Goal: Communication & Community: Answer question/provide support

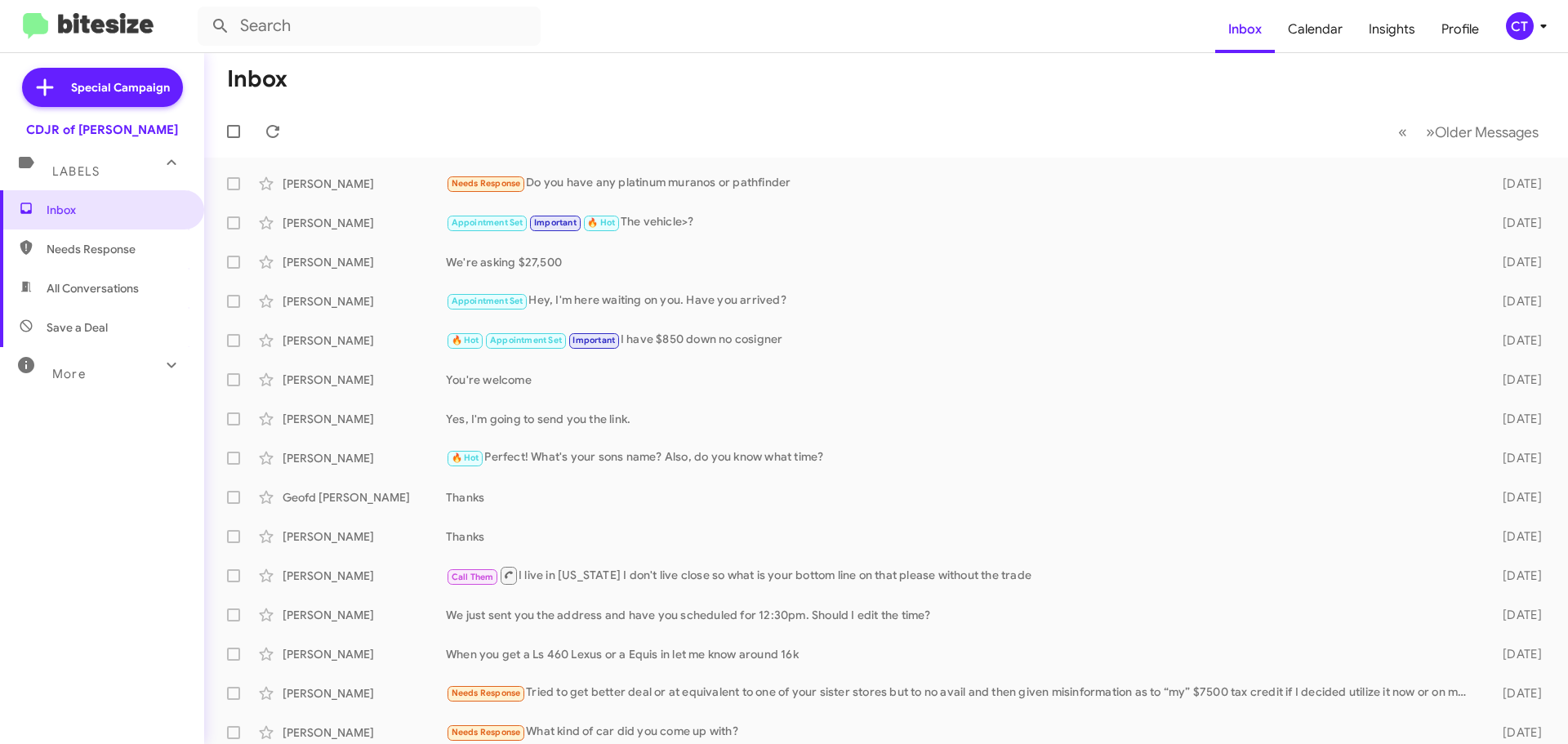
click at [443, 70] on mat-toolbar-row "Inbox" at bounding box center [886, 79] width 1364 height 53
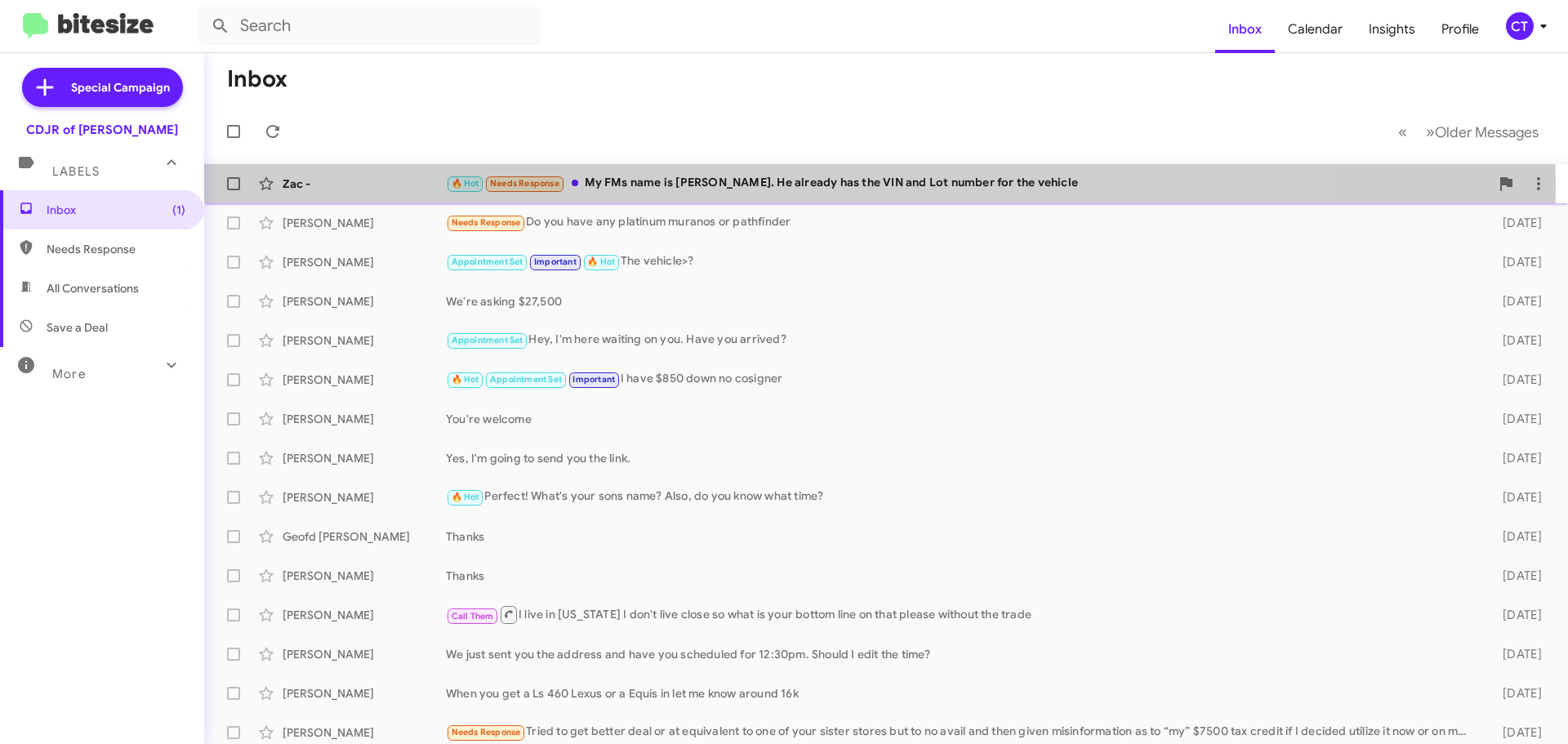
click at [714, 186] on div "🔥 Hot Needs Response My FMs name is [PERSON_NAME]. He already has the VIN and L…" at bounding box center [967, 183] width 1044 height 19
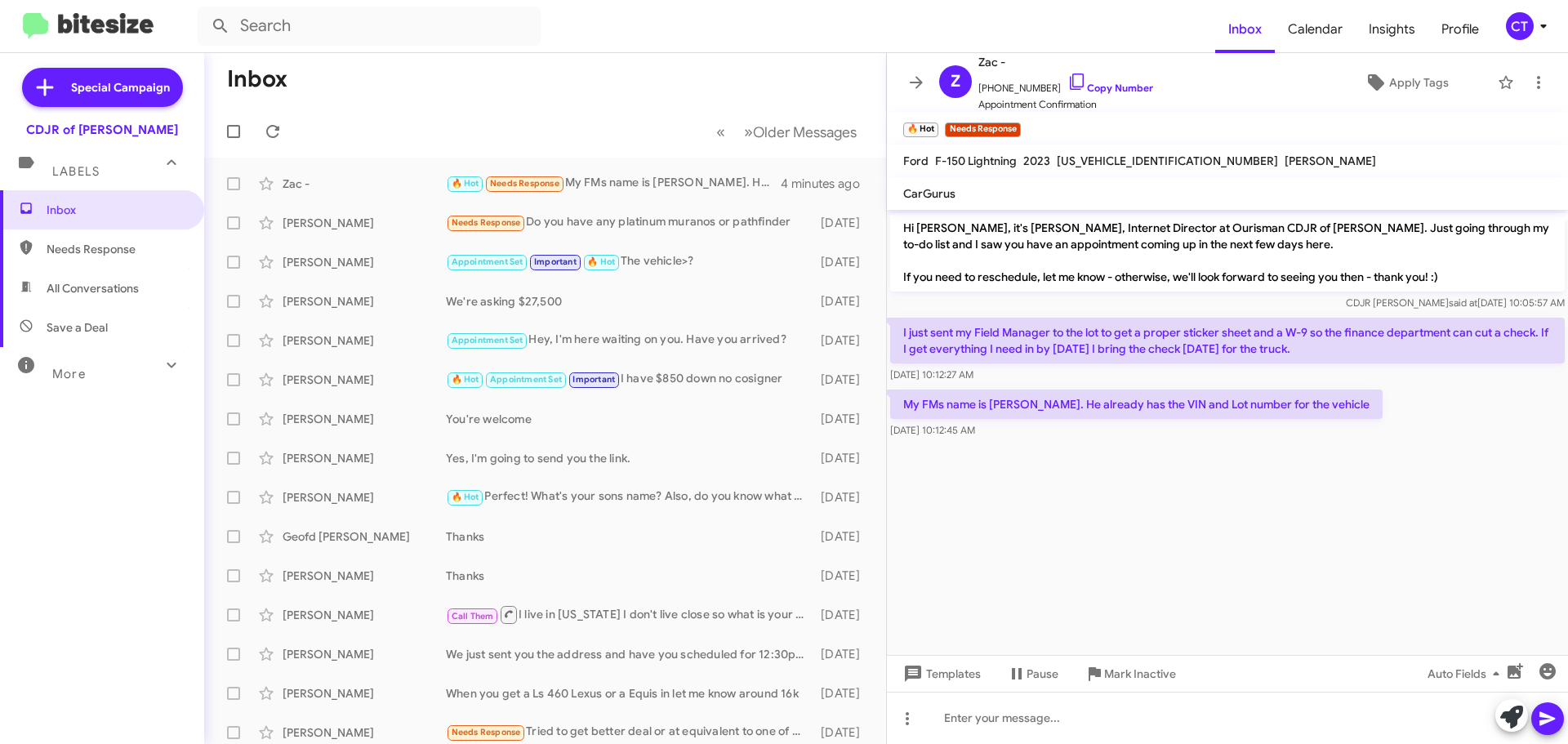
click at [538, 74] on mat-toolbar-row "Inbox" at bounding box center [545, 79] width 682 height 53
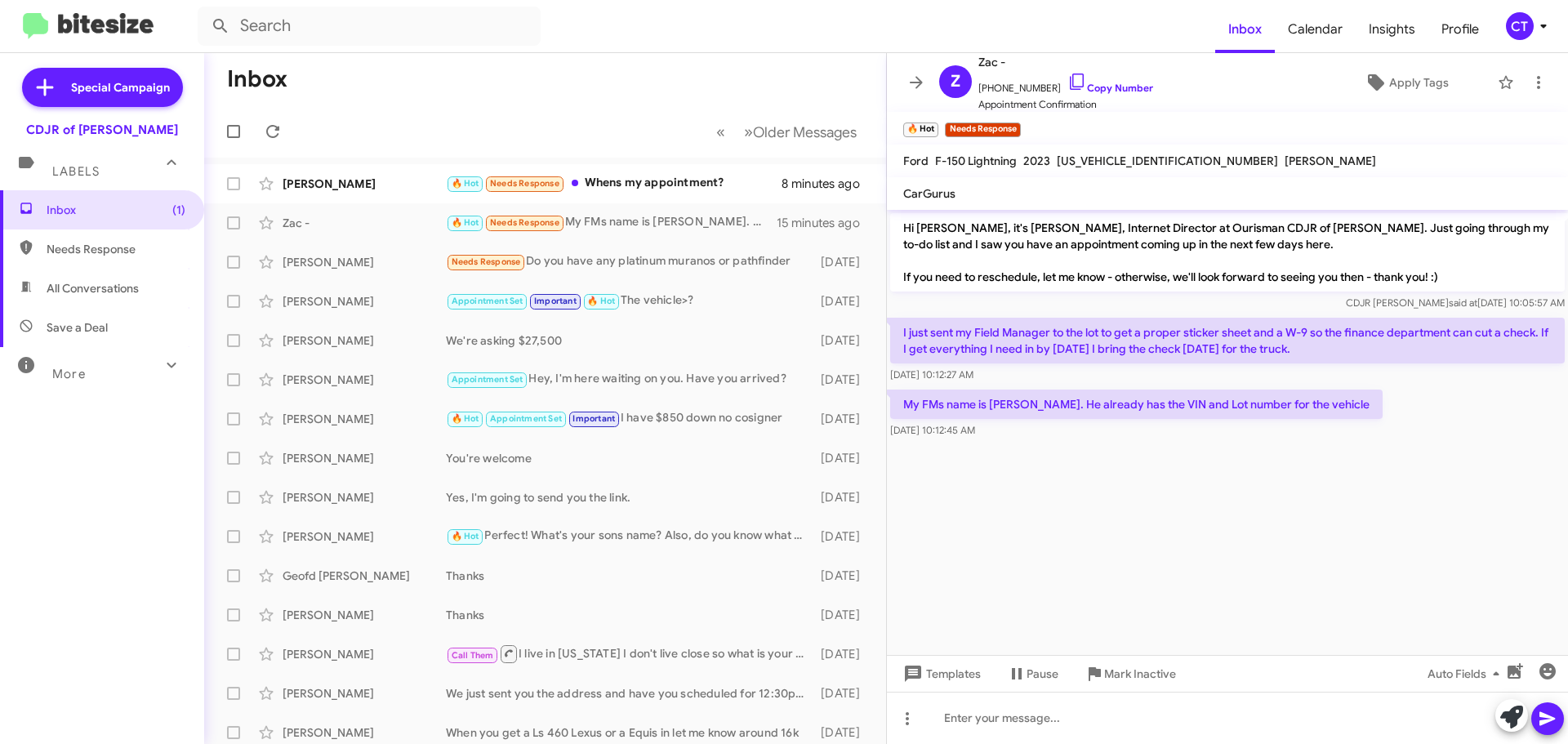
click at [415, 106] on mat-toolbar-row "« Previous » Next Older Messages" at bounding box center [545, 131] width 682 height 53
click at [648, 190] on div "🔥 Hot Needs Response Whens my appointment?" at bounding box center [627, 183] width 362 height 19
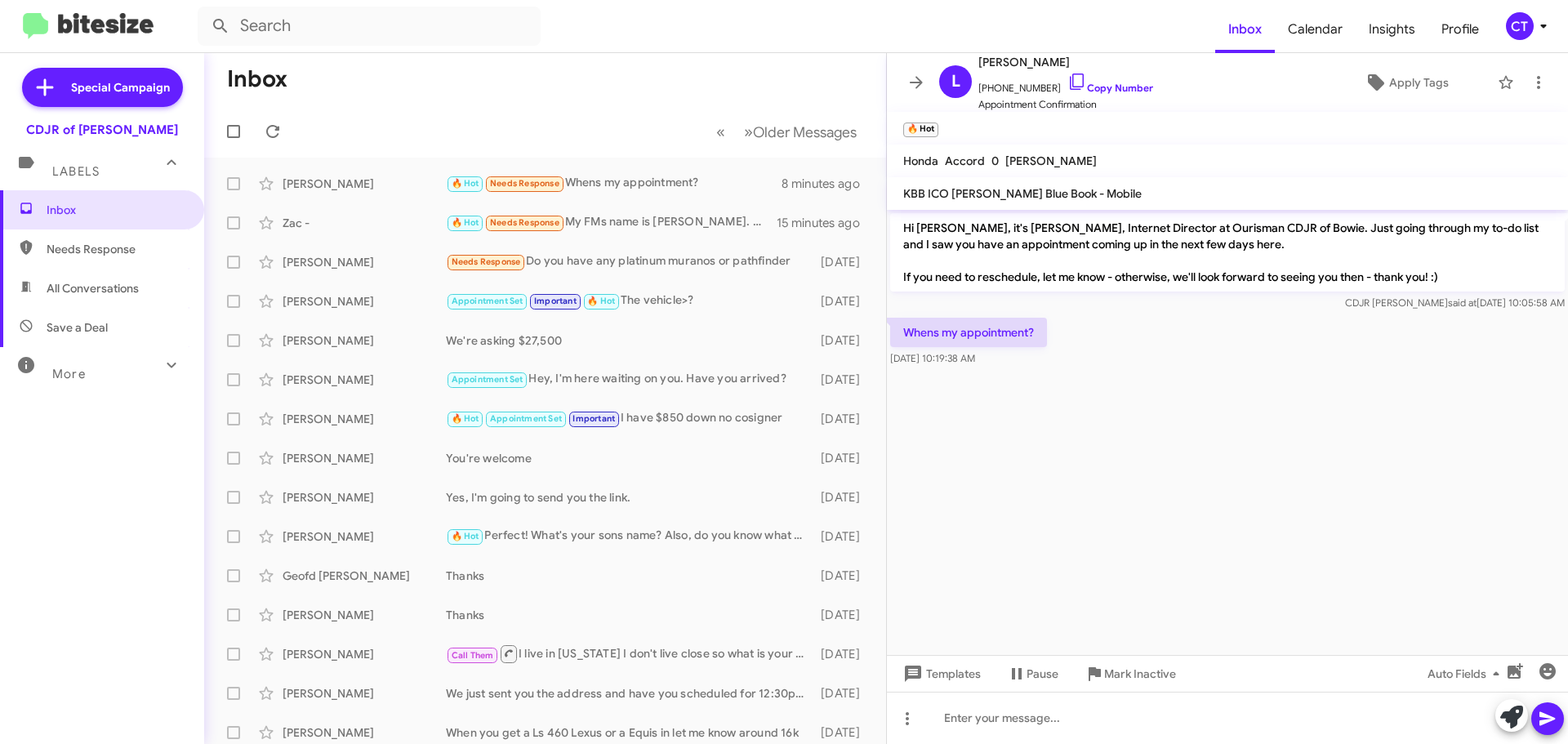
drag, startPoint x: 1061, startPoint y: 81, endPoint x: 807, endPoint y: 78, distance: 254.0
click at [1067, 80] on icon at bounding box center [1076, 81] width 19 height 19
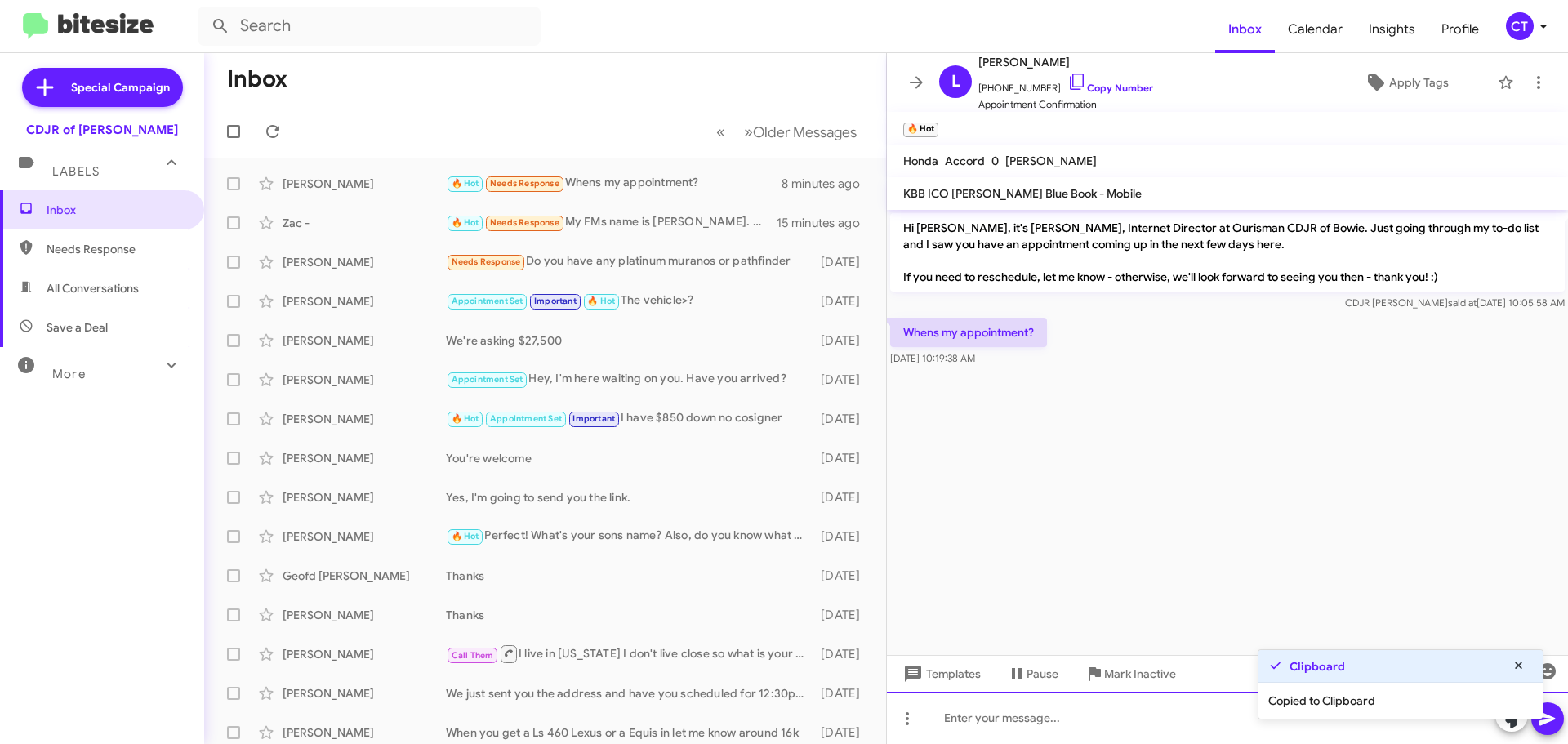
click at [1092, 727] on div at bounding box center [1228, 718] width 681 height 53
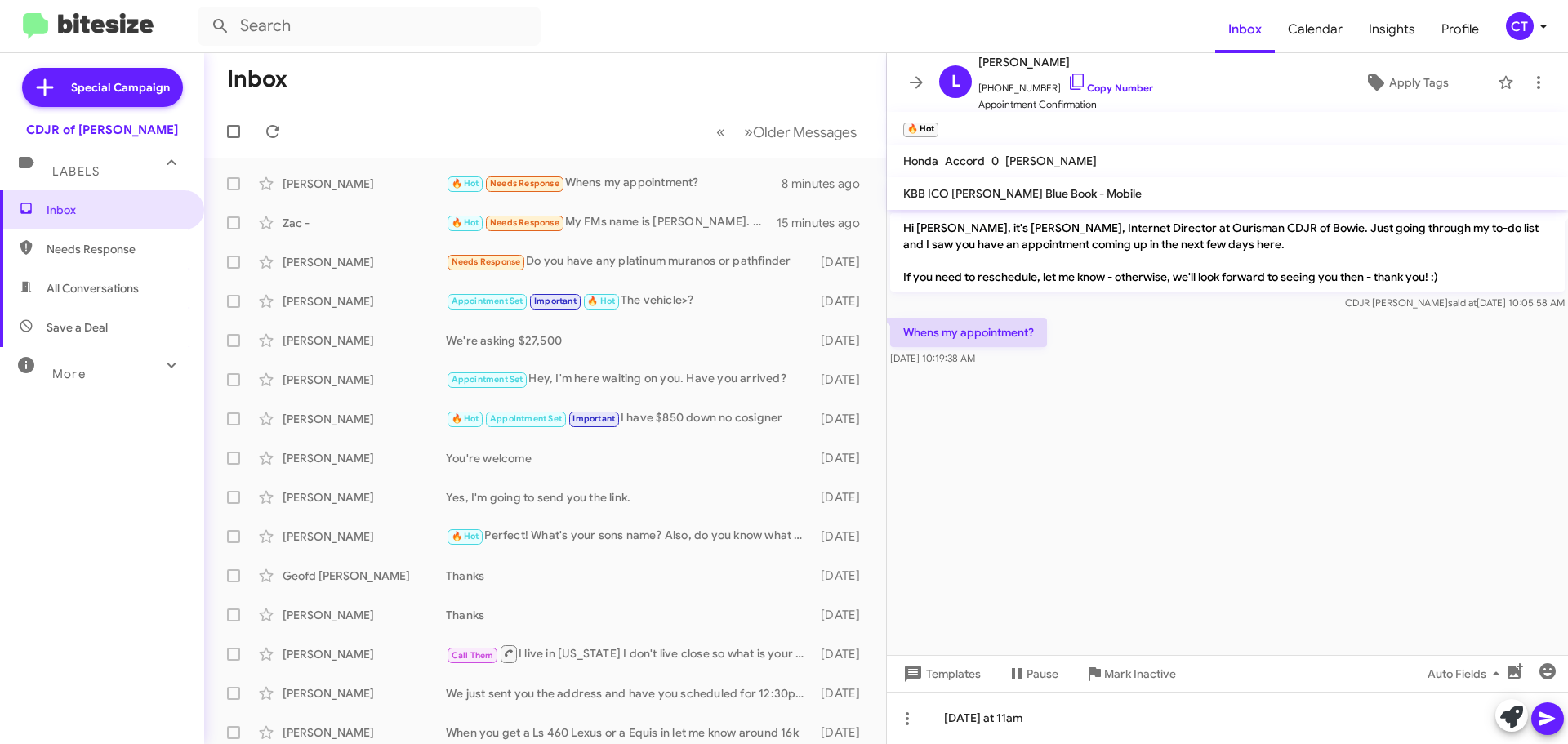
click at [1551, 724] on icon at bounding box center [1547, 718] width 19 height 19
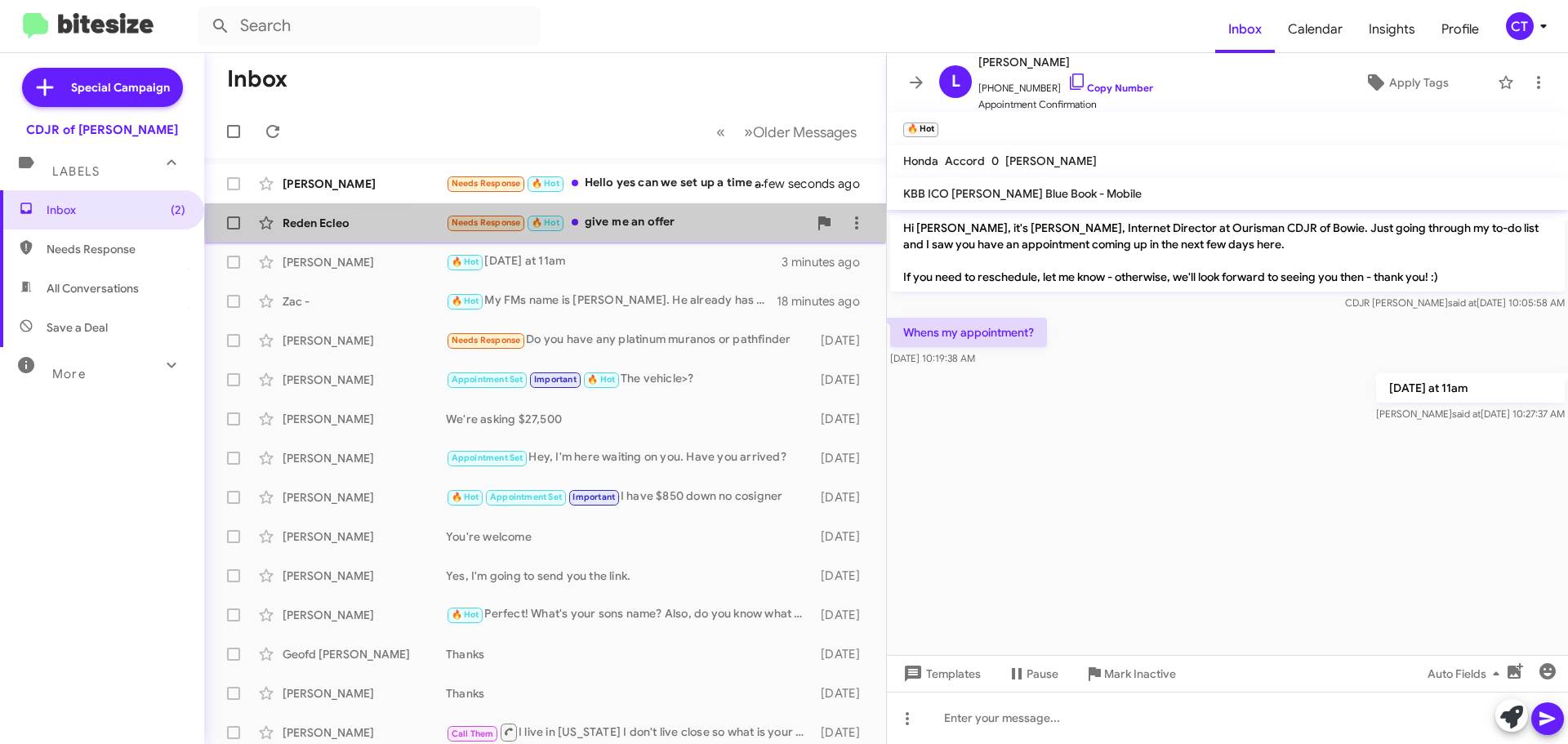
click at [666, 223] on div "Needs Response 🔥 Hot give me an offer" at bounding box center [627, 222] width 362 height 19
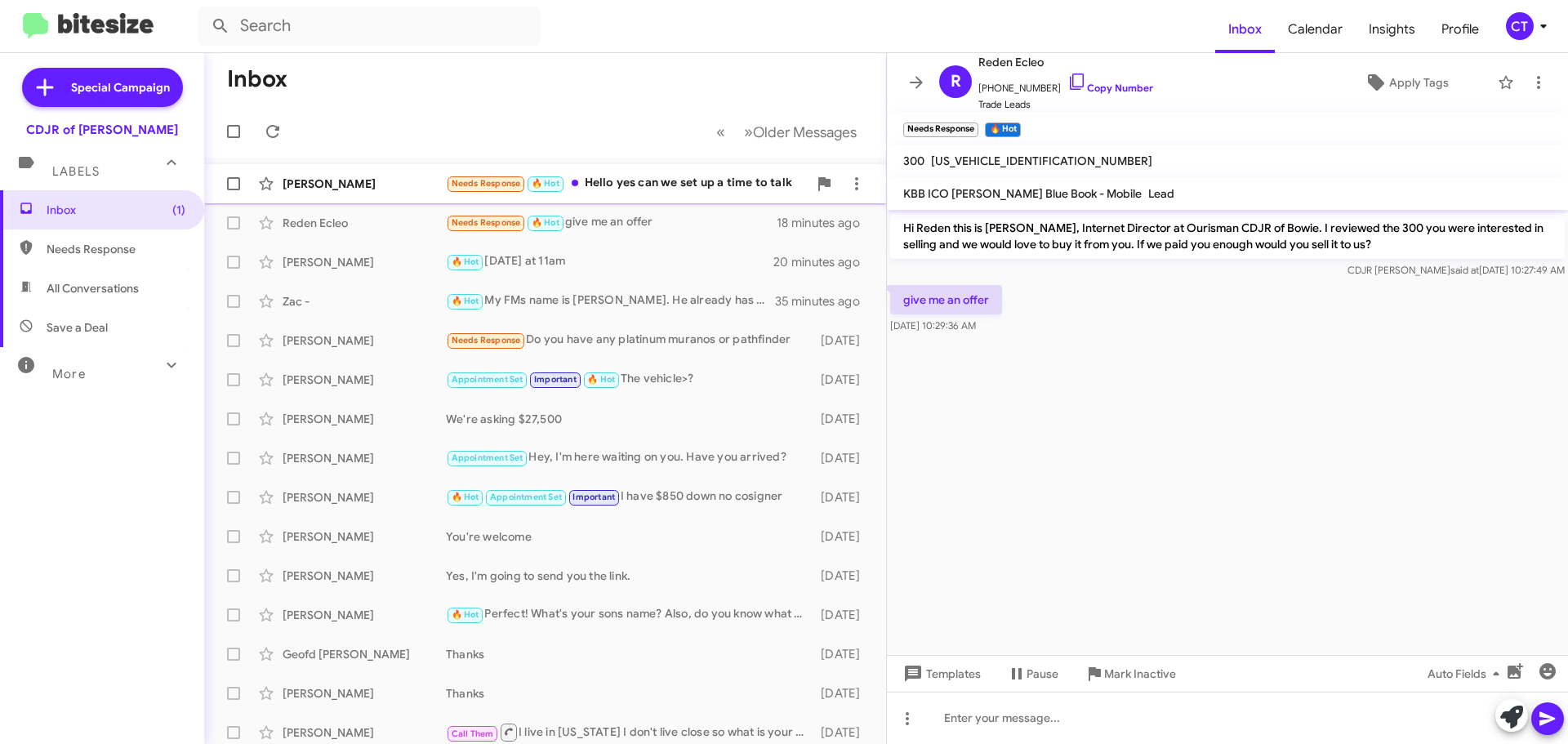
click at [630, 197] on div "[PERSON_NAME] Needs Response 🔥 Hot Hello yes can we set up a time to talk 17 mi…" at bounding box center [545, 184] width 656 height 33
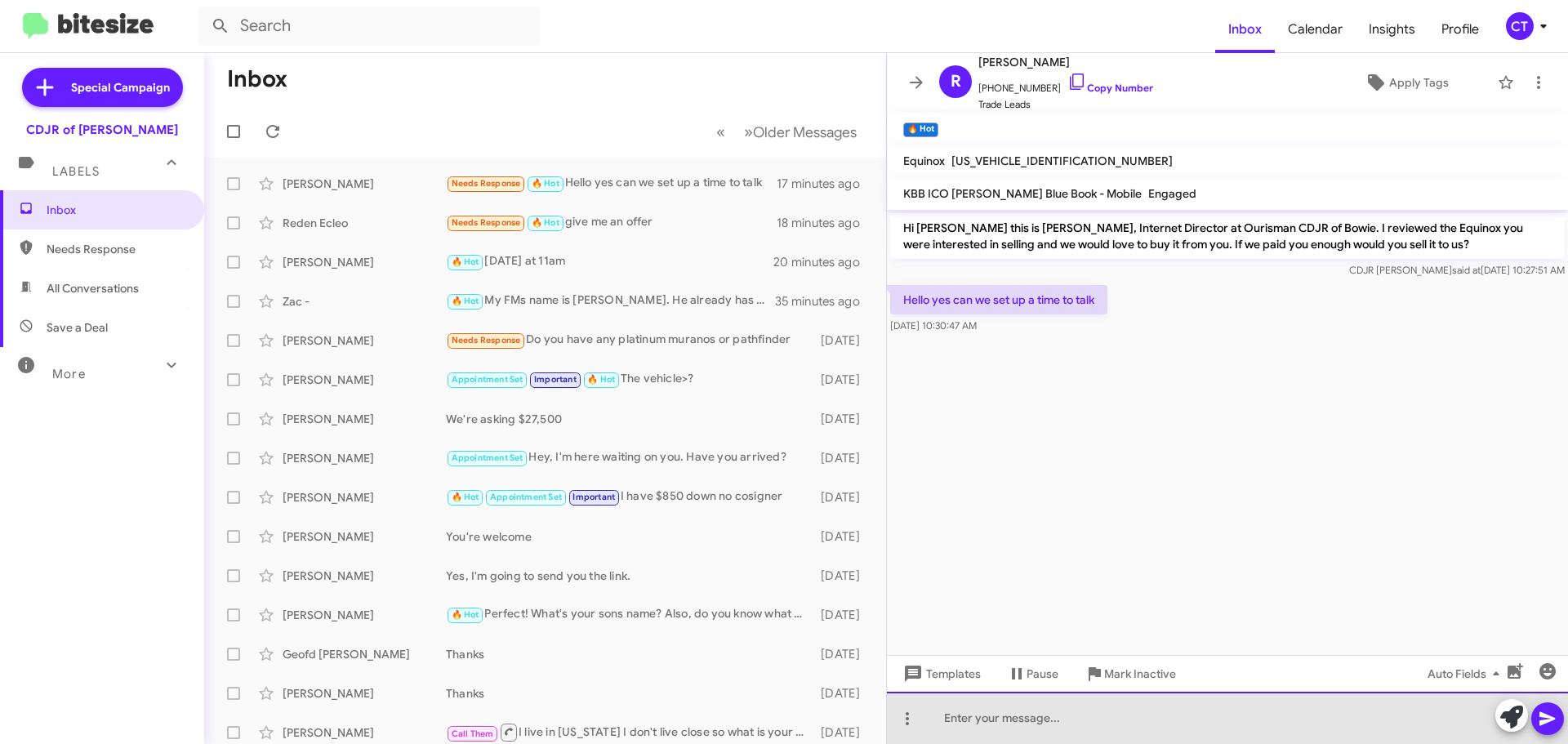
click at [981, 726] on div at bounding box center [1228, 718] width 681 height 53
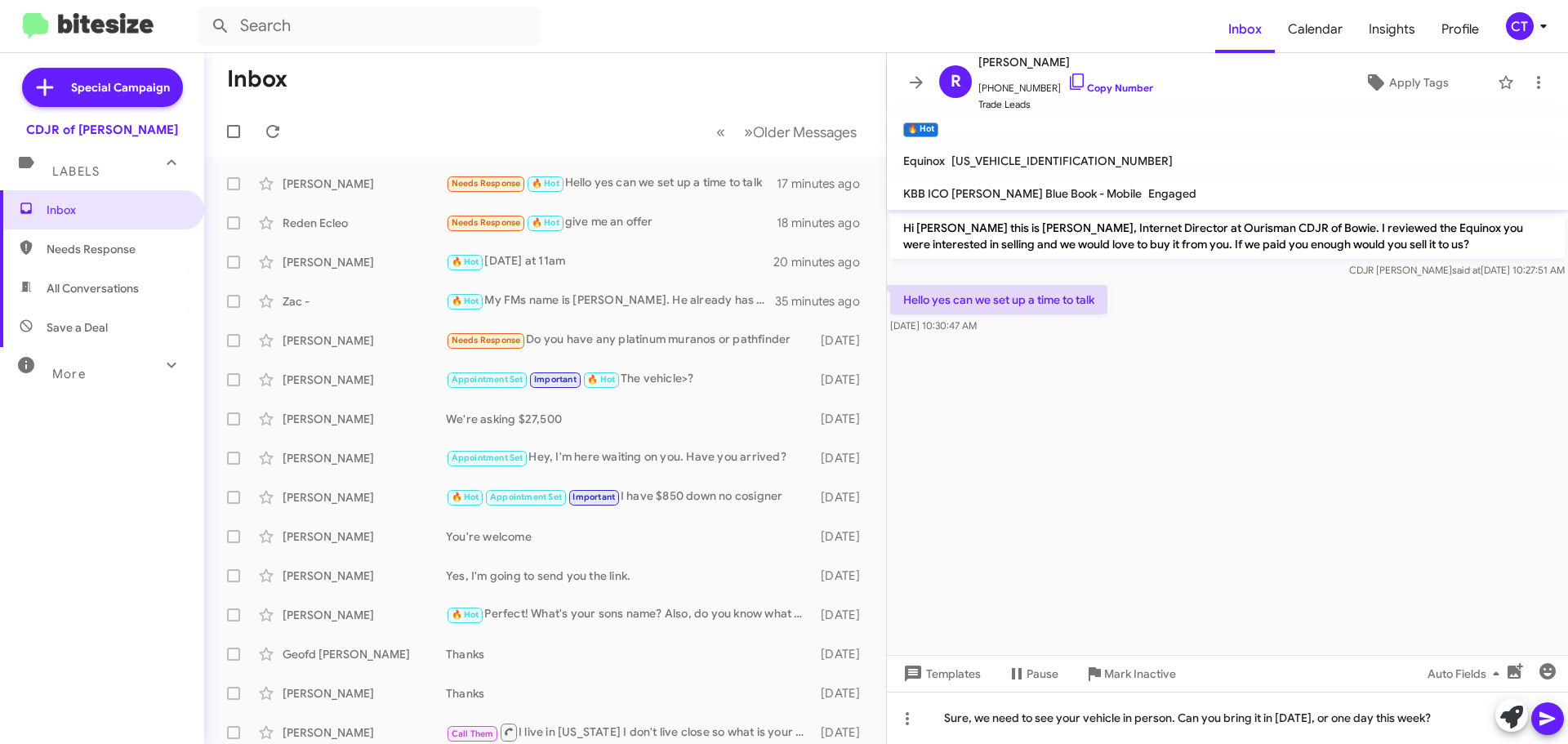
click at [1545, 716] on icon at bounding box center [1547, 719] width 16 height 14
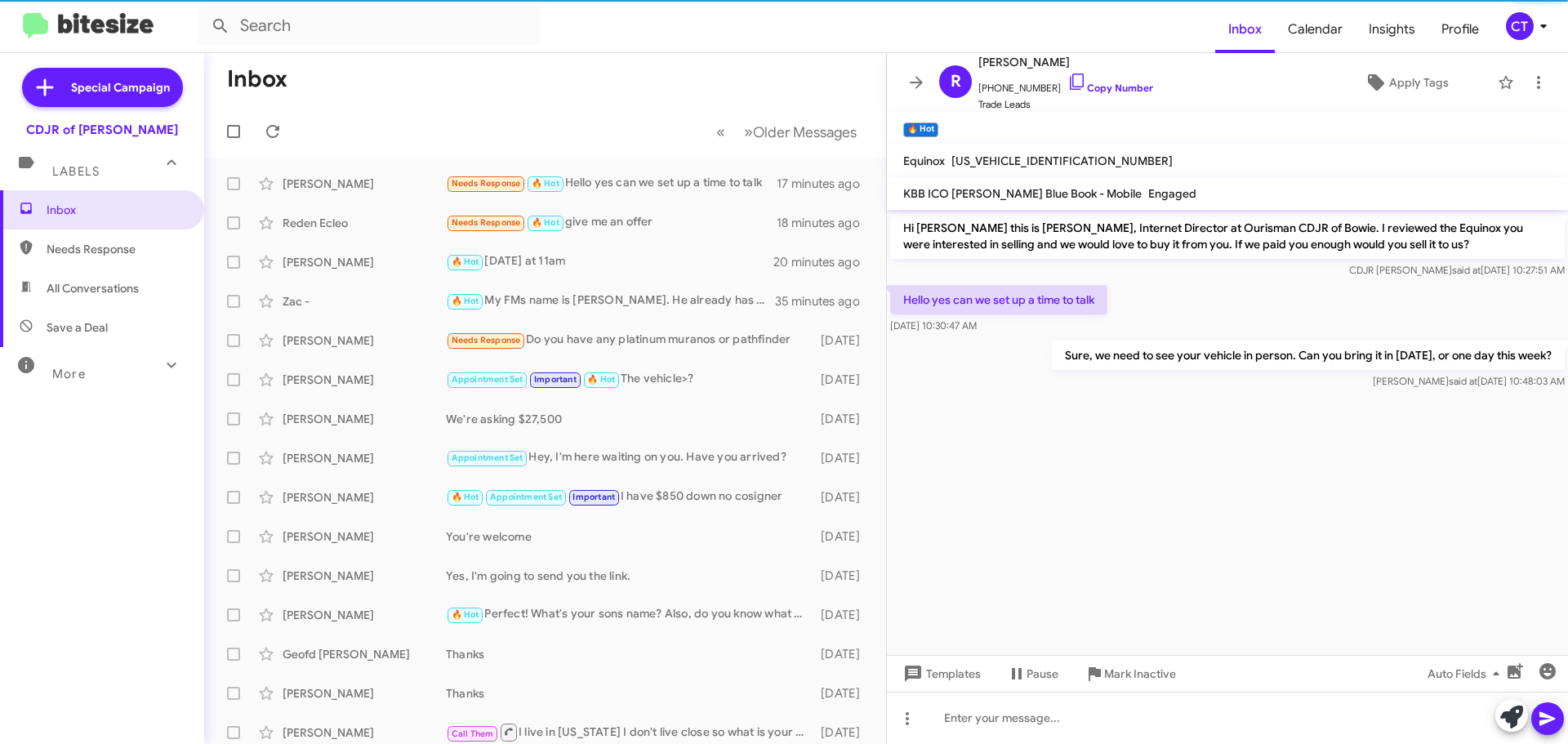
click at [1538, 21] on icon at bounding box center [1543, 26] width 19 height 19
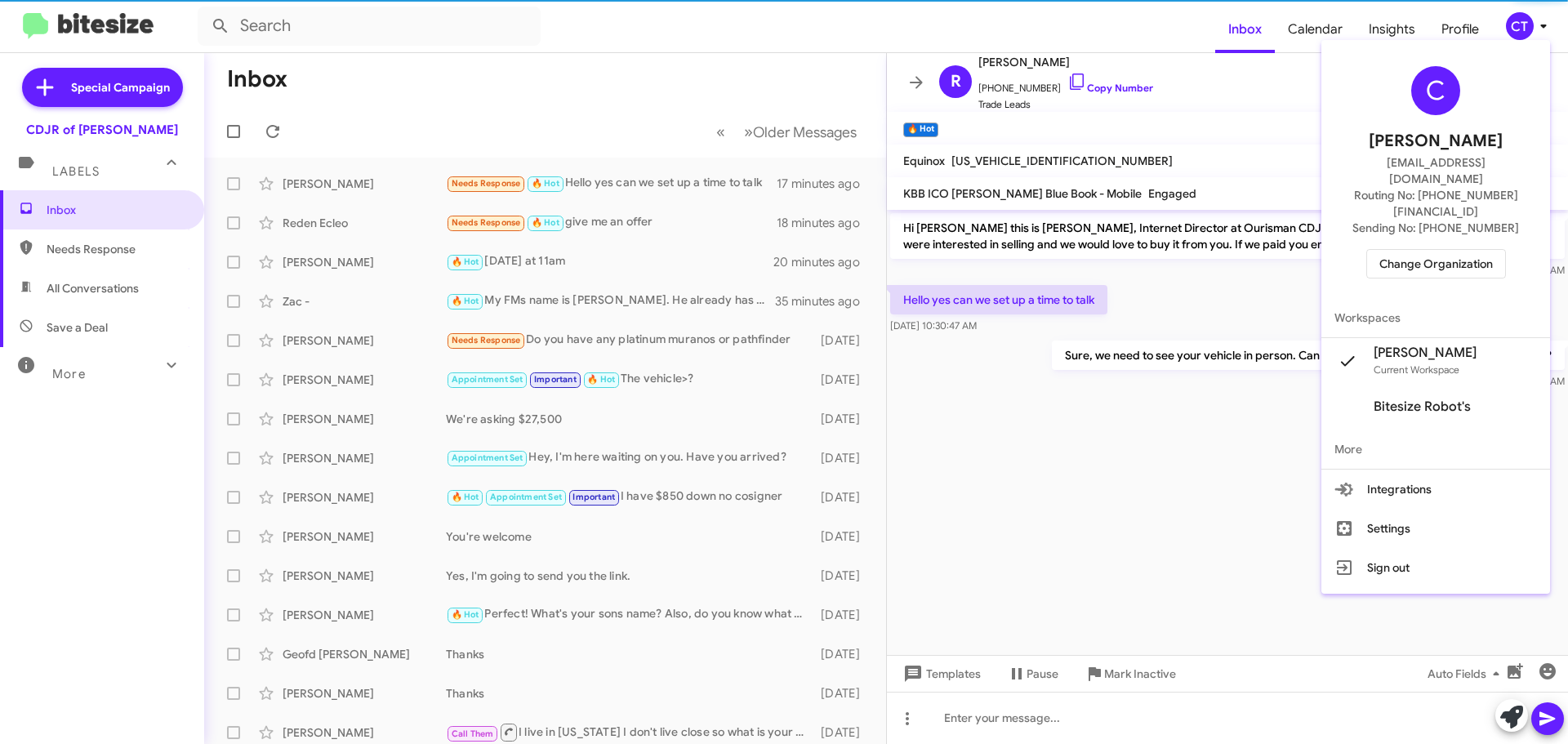
click at [1429, 250] on span "Change Organization" at bounding box center [1436, 263] width 113 height 28
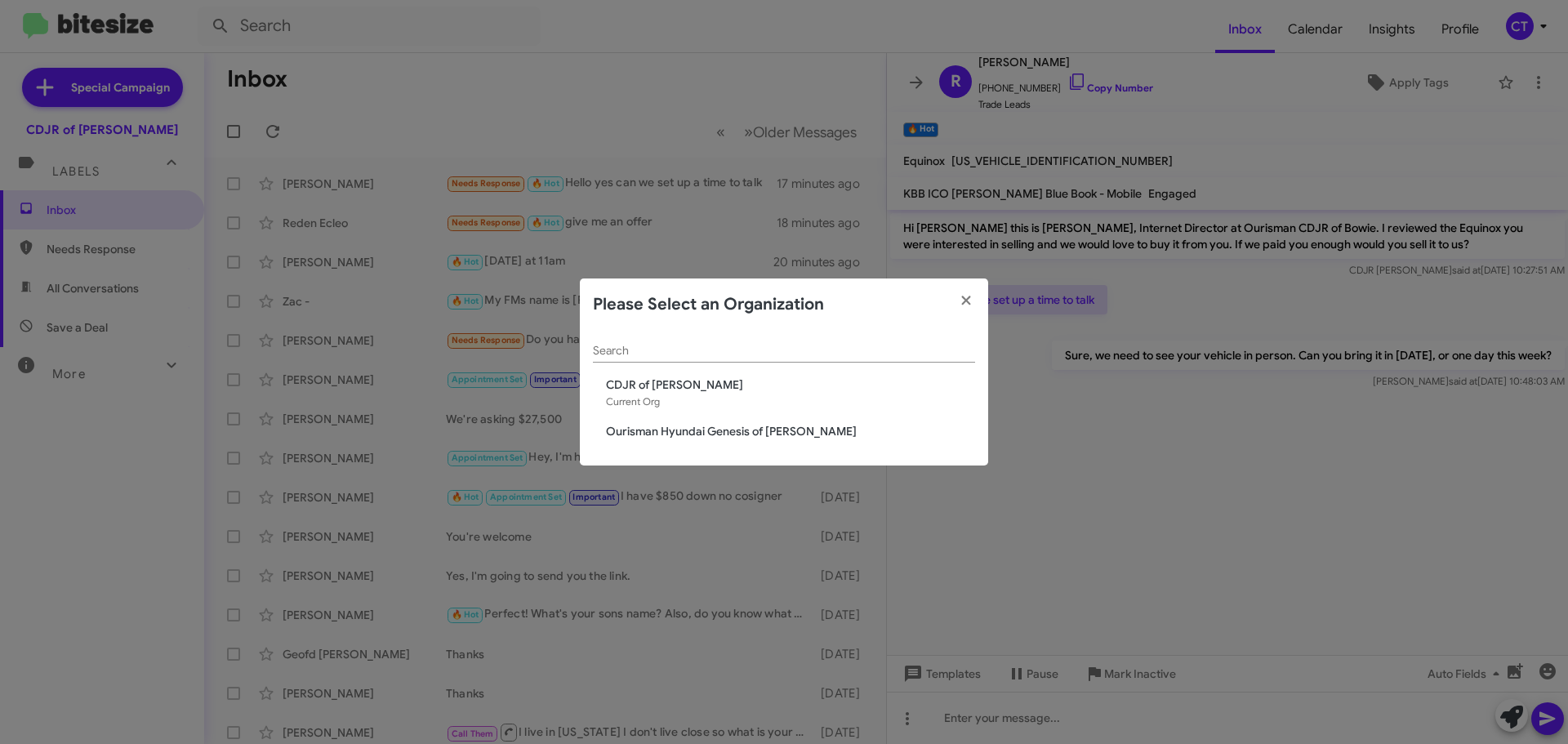
click at [767, 434] on span "Ourisman Hyundai Genesis of [PERSON_NAME]" at bounding box center [790, 432] width 369 height 17
